Goal: Information Seeking & Learning: Check status

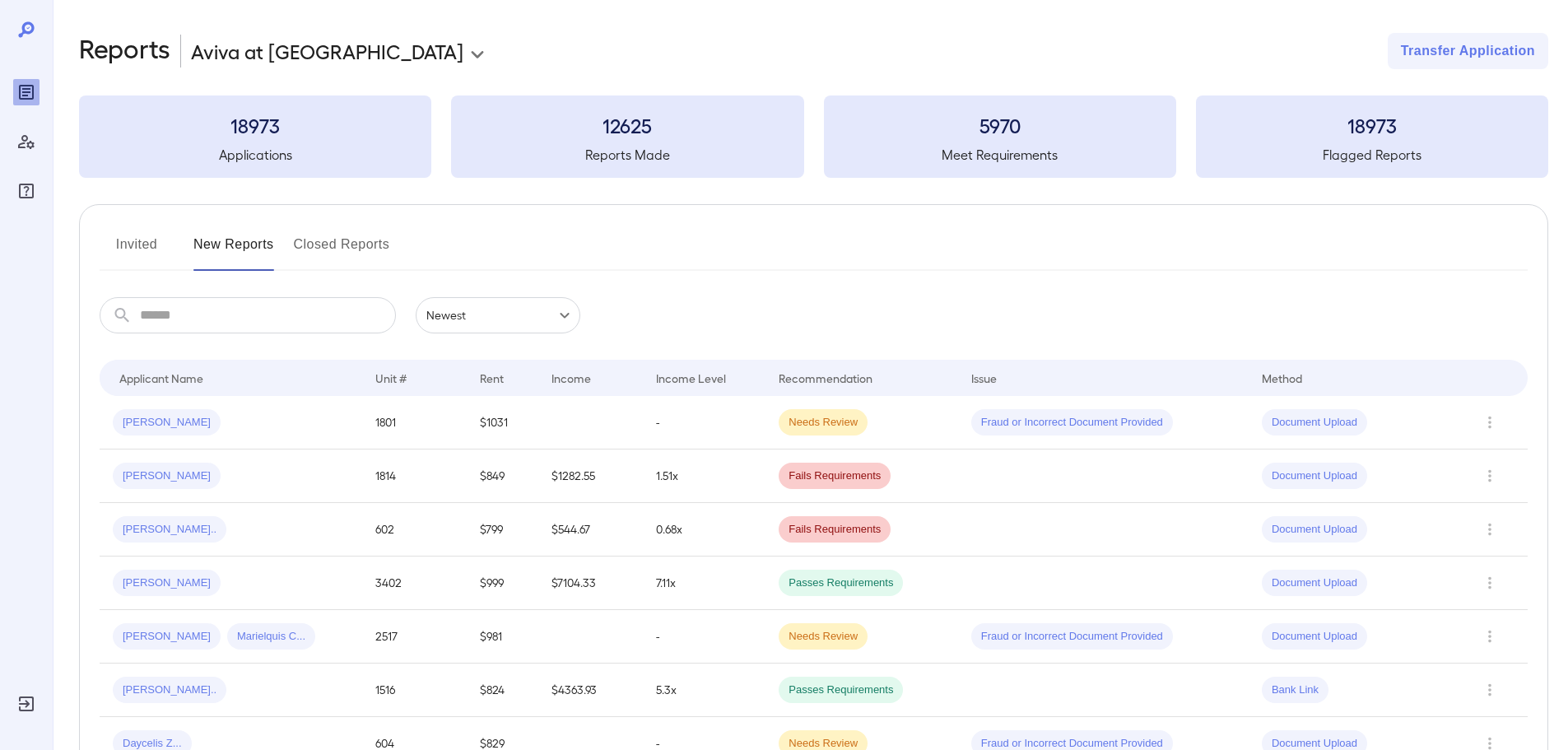
click at [124, 246] on button "Invited" at bounding box center [136, 251] width 74 height 40
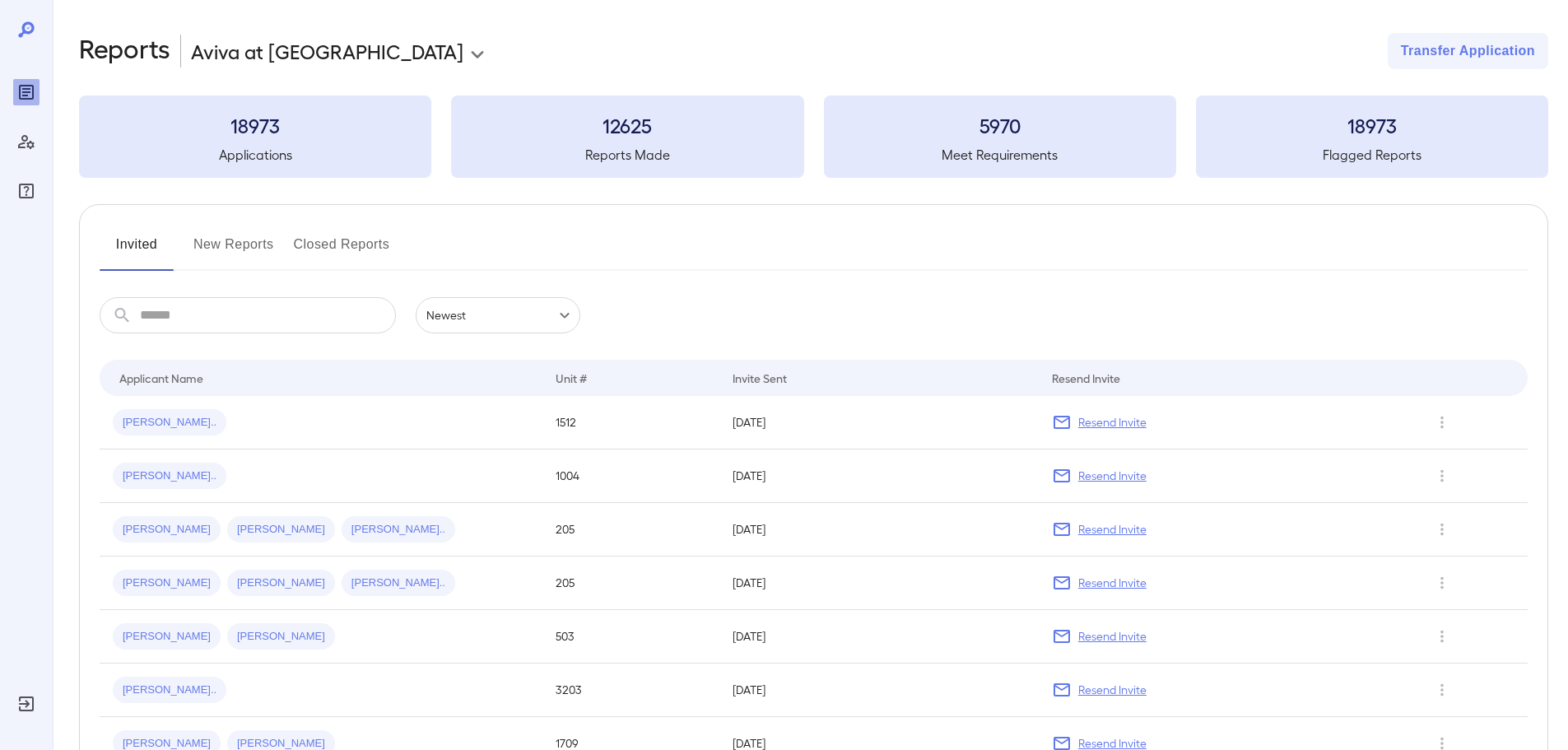
click at [219, 245] on button "New Reports" at bounding box center [234, 251] width 81 height 40
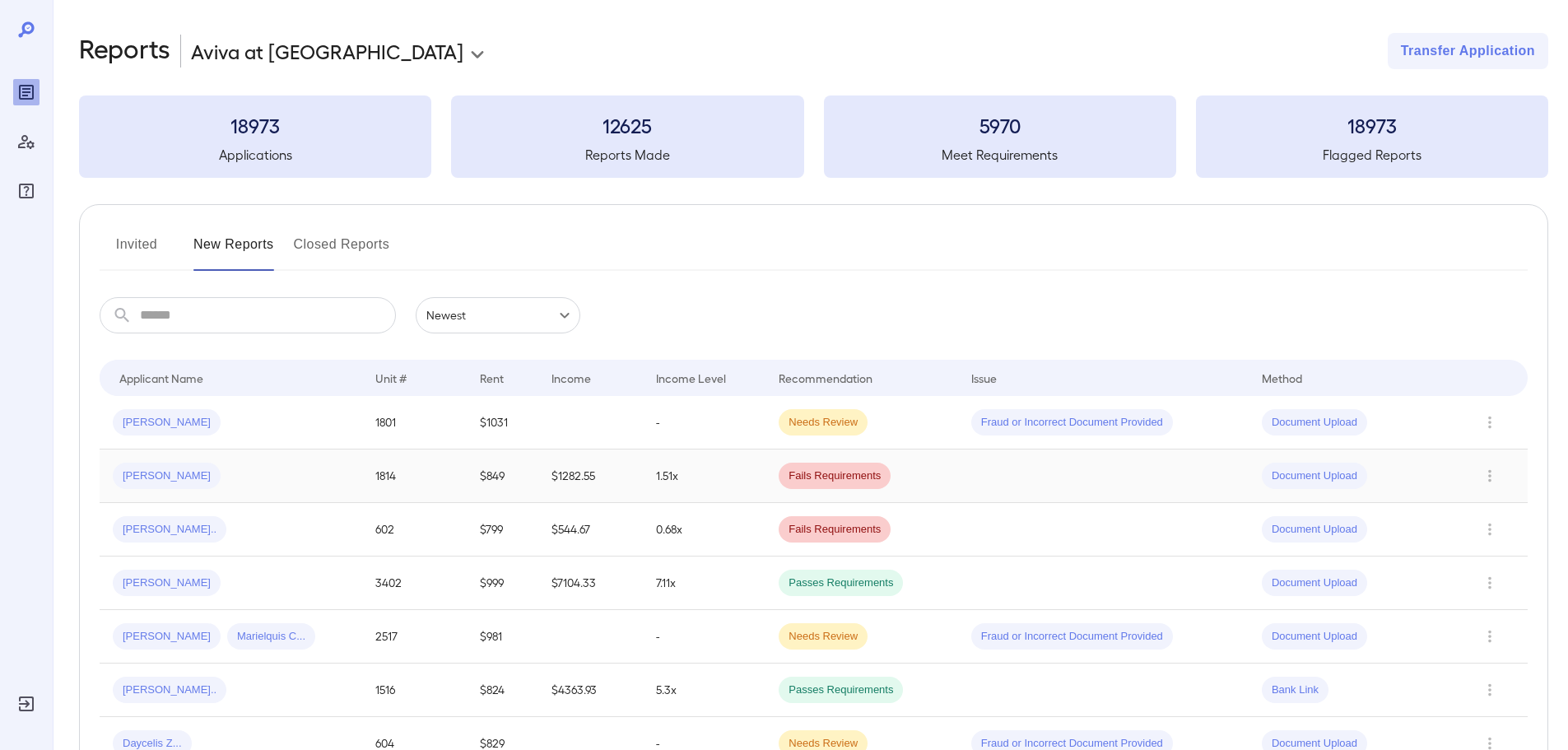
click at [305, 477] on div "[PERSON_NAME]" at bounding box center [231, 475] width 236 height 26
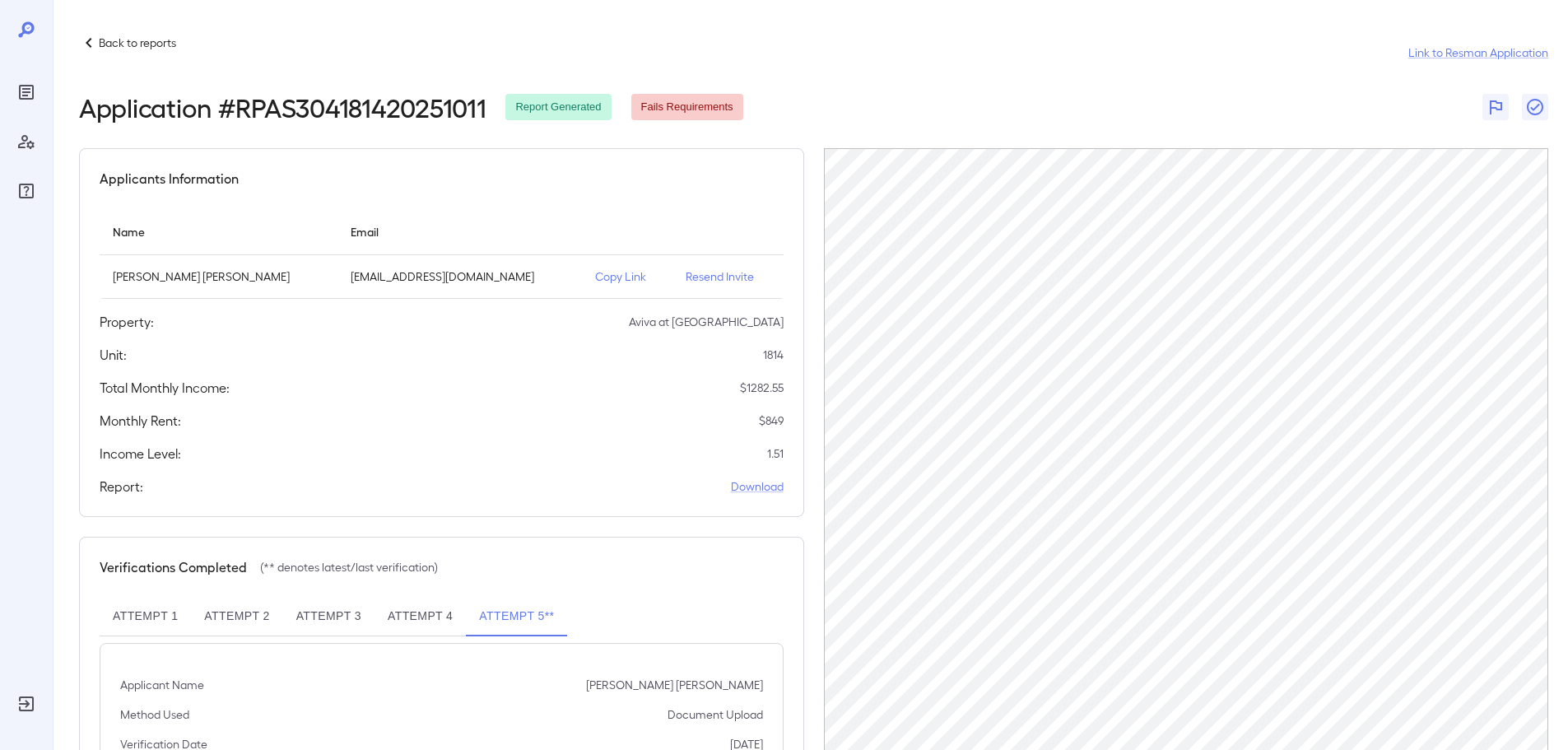
click at [595, 282] on p "Copy Link" at bounding box center [627, 276] width 65 height 16
click at [595, 278] on p "Copy Link" at bounding box center [627, 276] width 65 height 16
click at [105, 42] on p "Back to reports" at bounding box center [137, 42] width 77 height 16
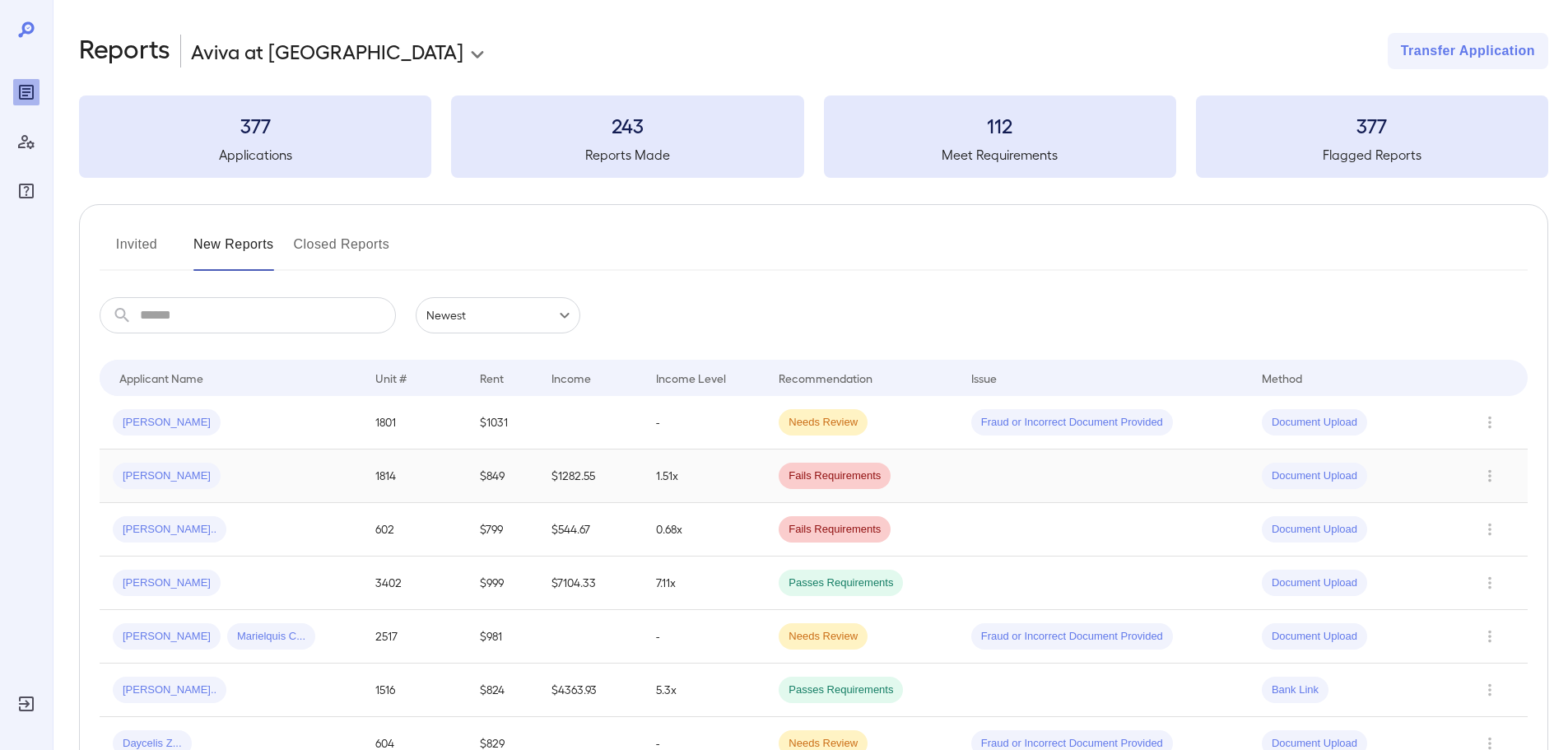
click at [699, 483] on td "1.51x" at bounding box center [703, 476] width 123 height 53
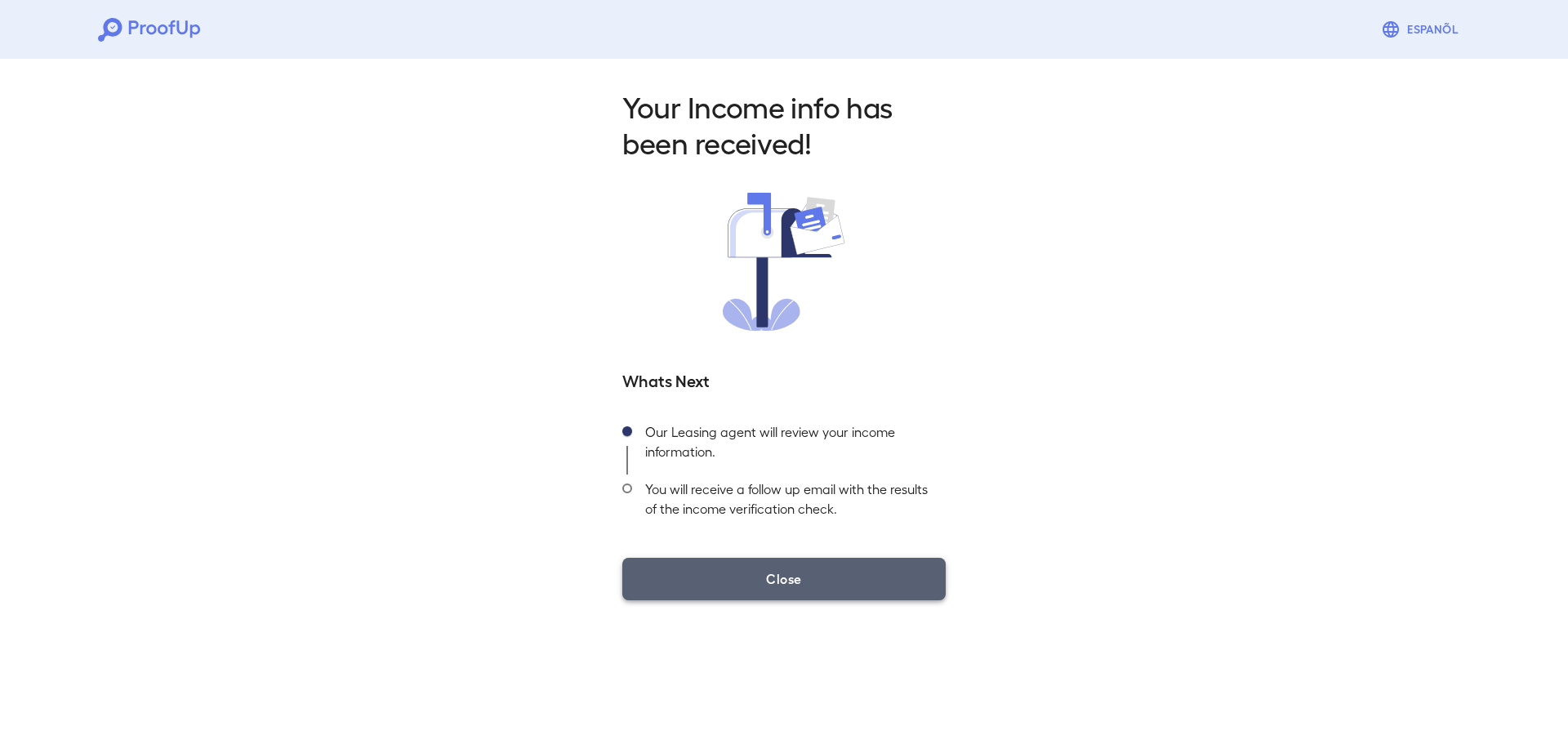
click at [816, 584] on button "Close" at bounding box center [784, 578] width 324 height 42
